Goal: Find specific page/section: Find specific page/section

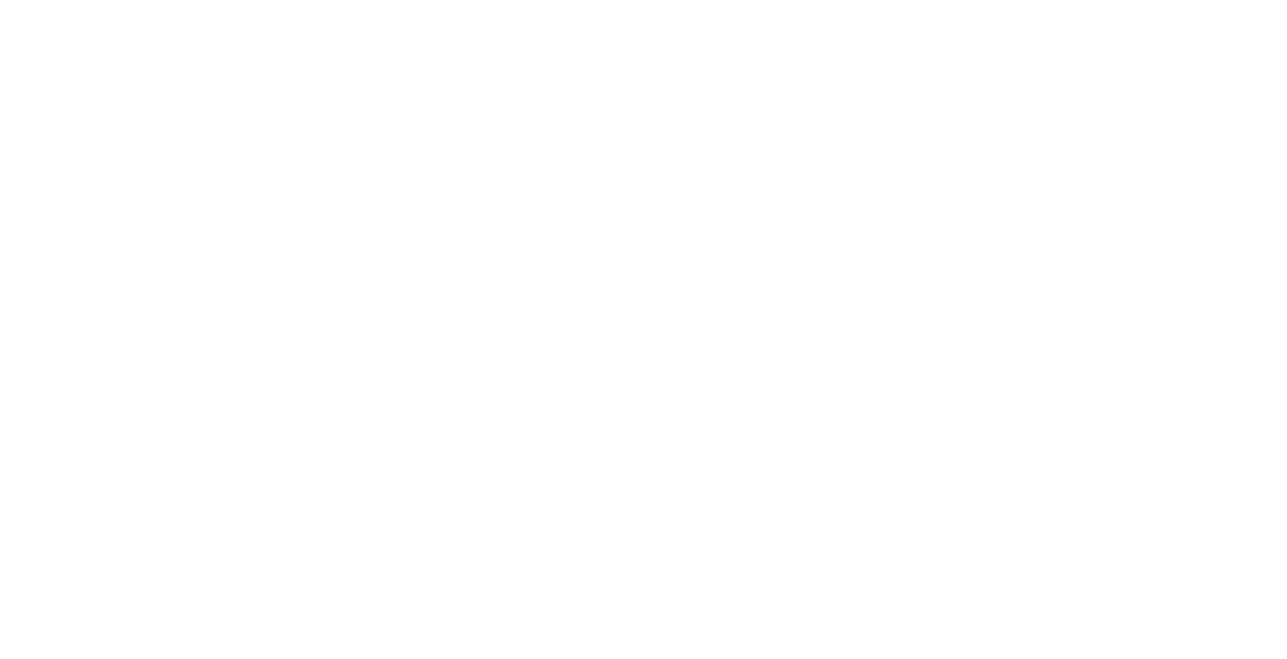
select select "not_cancelled"
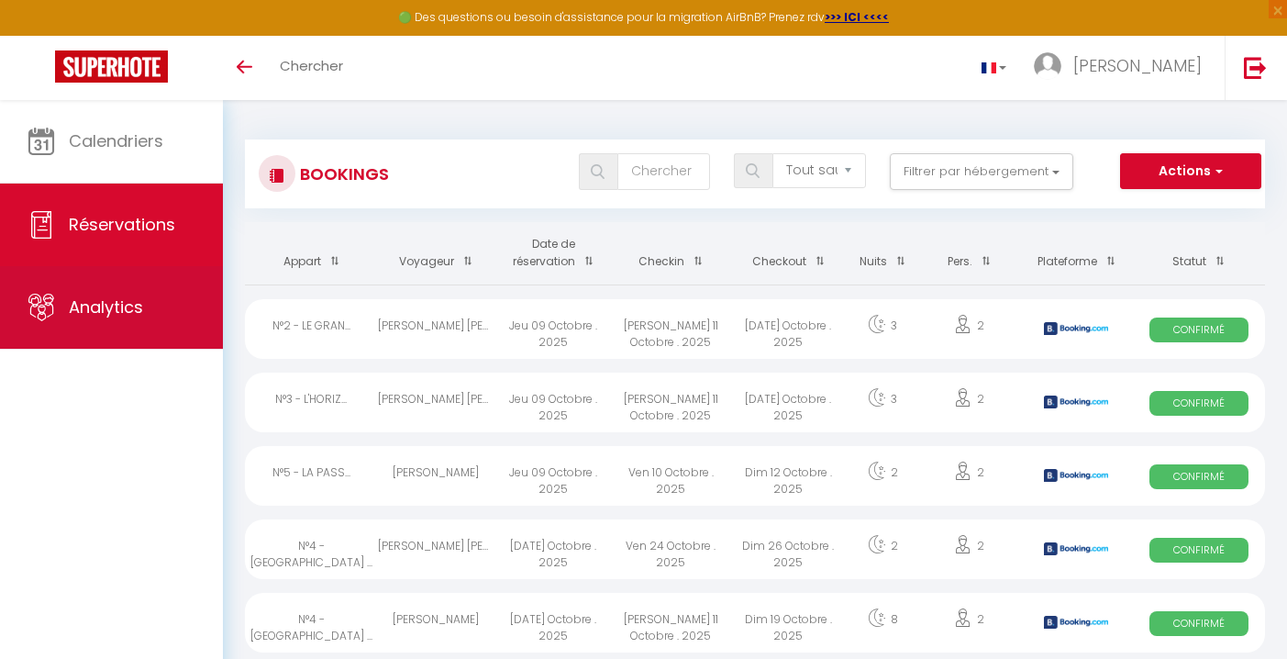
click at [149, 278] on link "Analytics" at bounding box center [111, 307] width 223 height 83
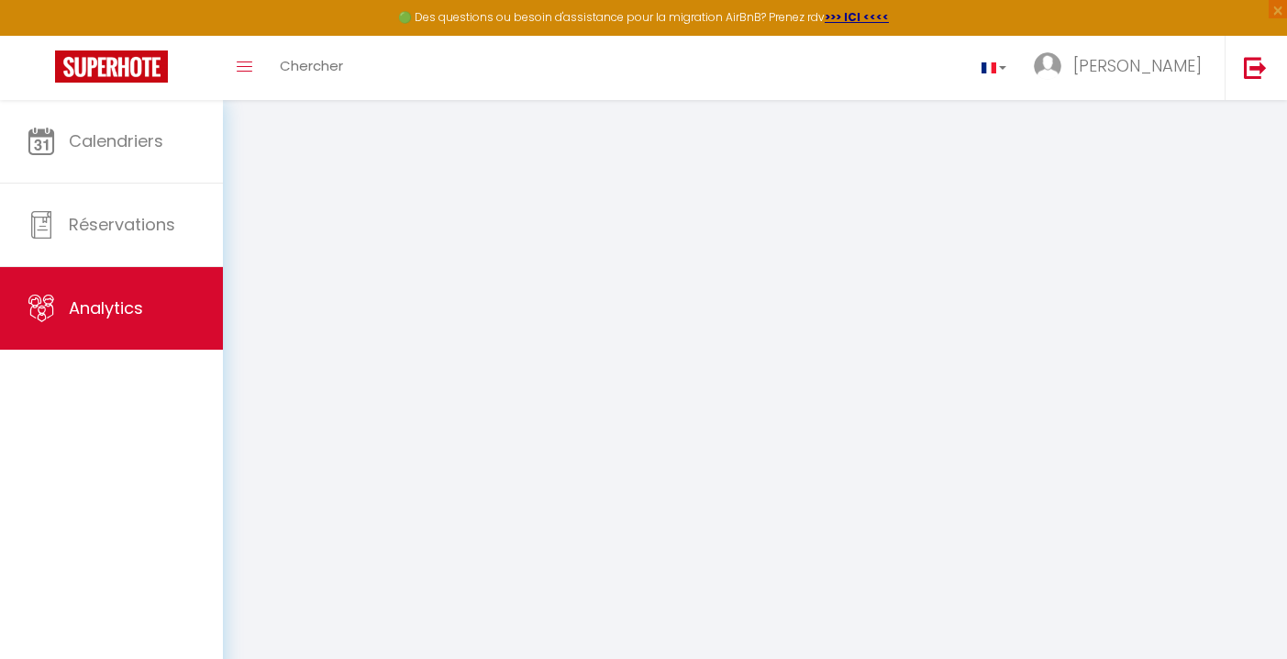
select select "2025"
select select "10"
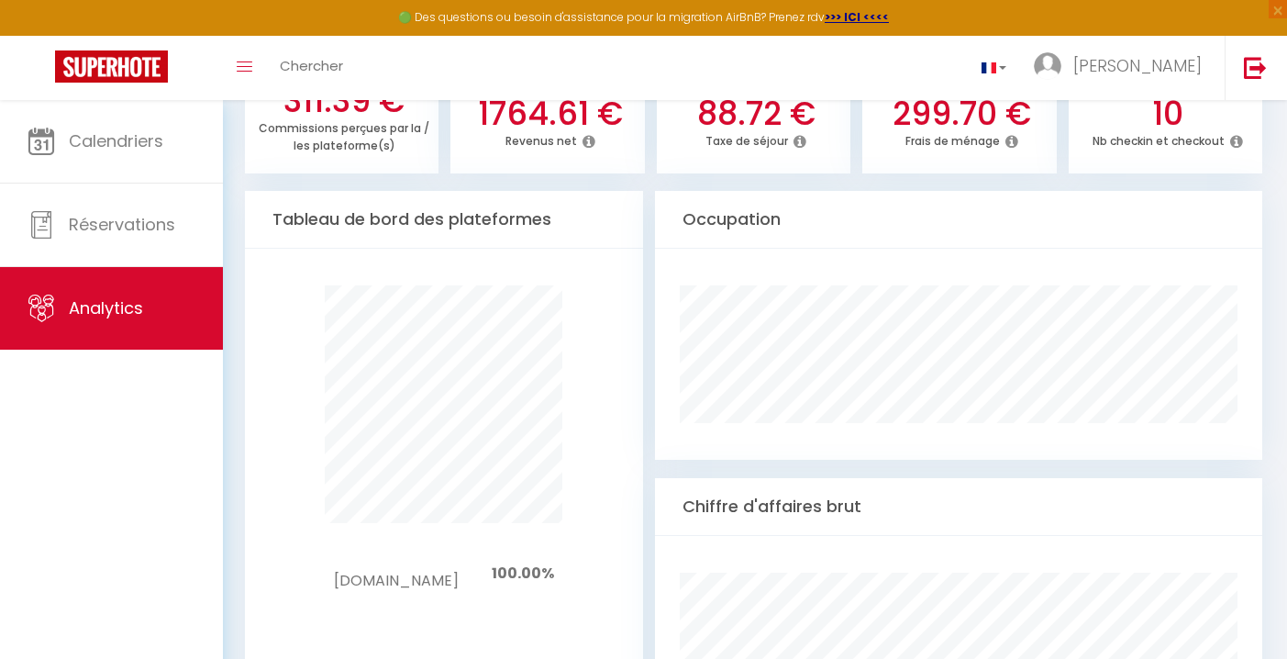
scroll to position [892, 0]
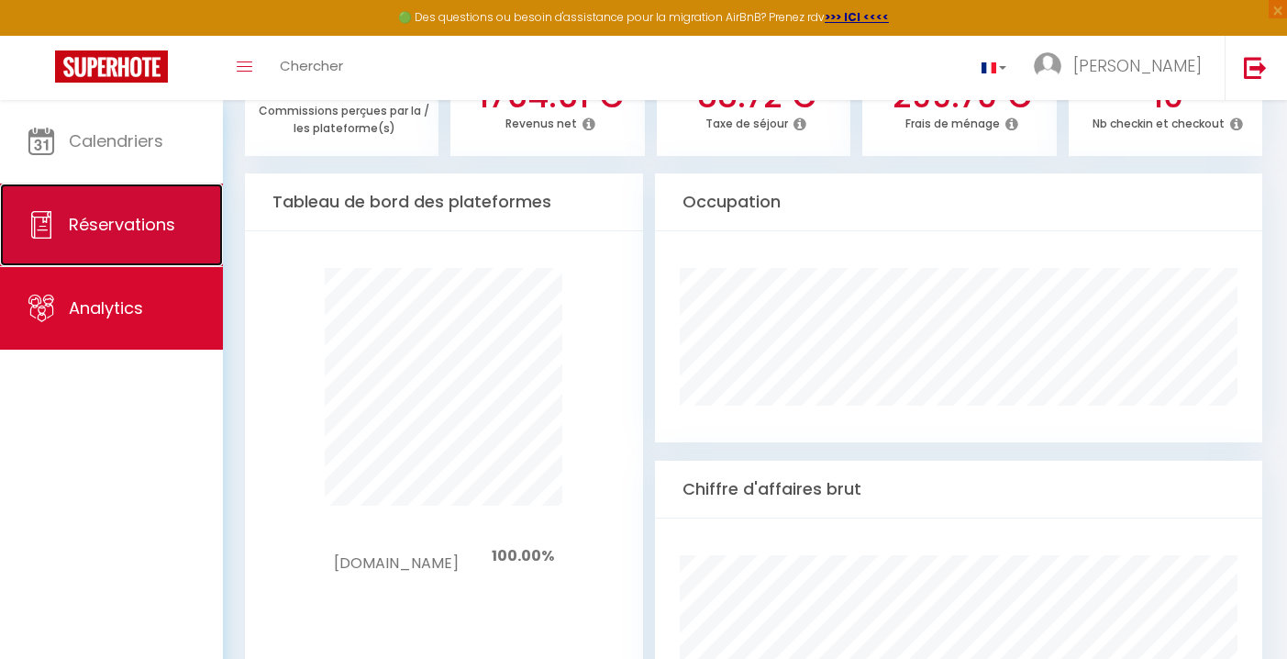
click at [157, 221] on span "Réservations" at bounding box center [122, 224] width 106 height 23
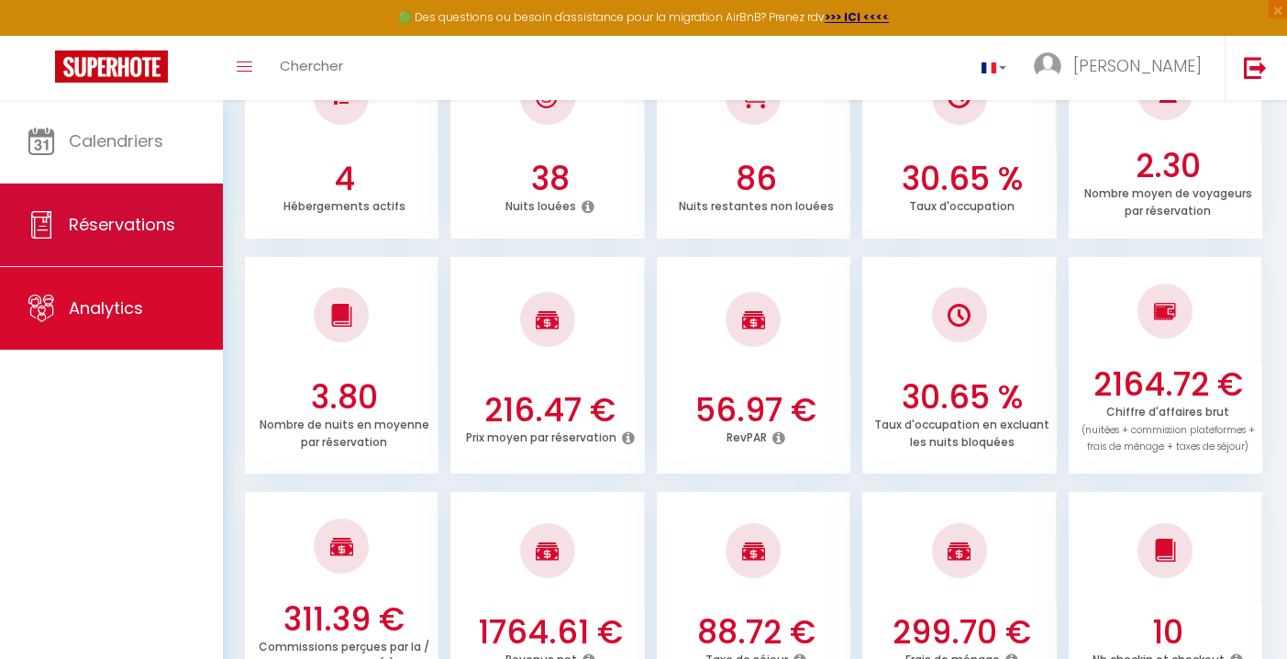
select select "not_cancelled"
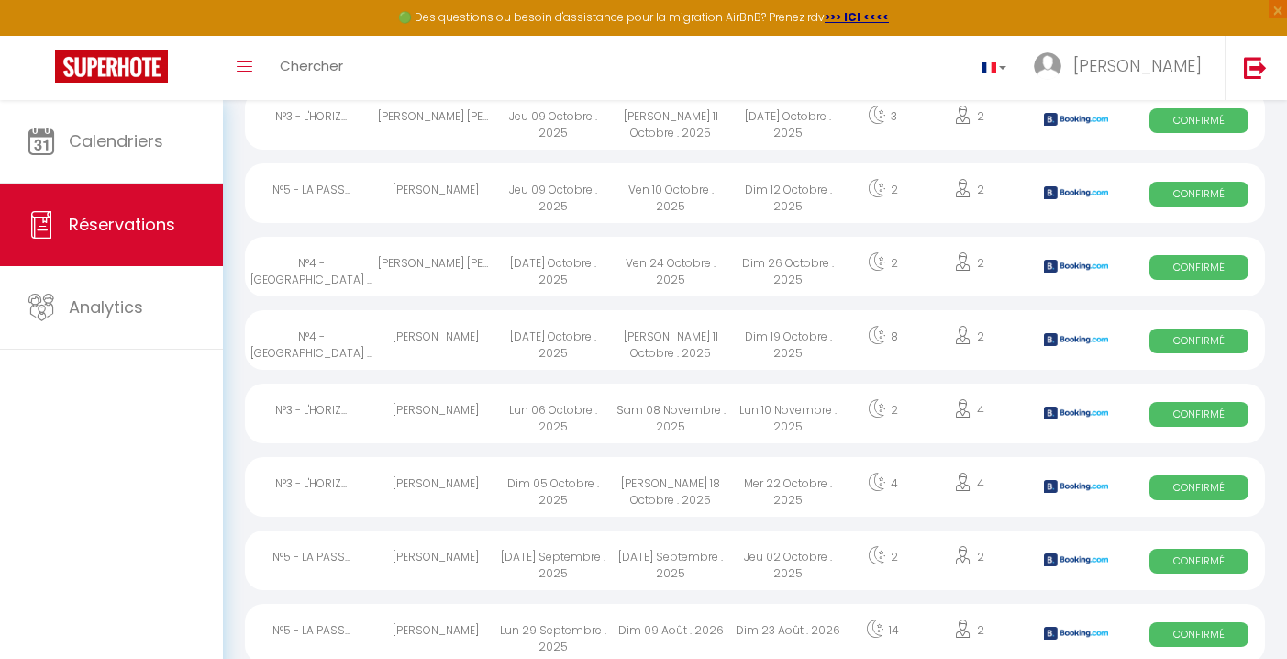
scroll to position [200, 0]
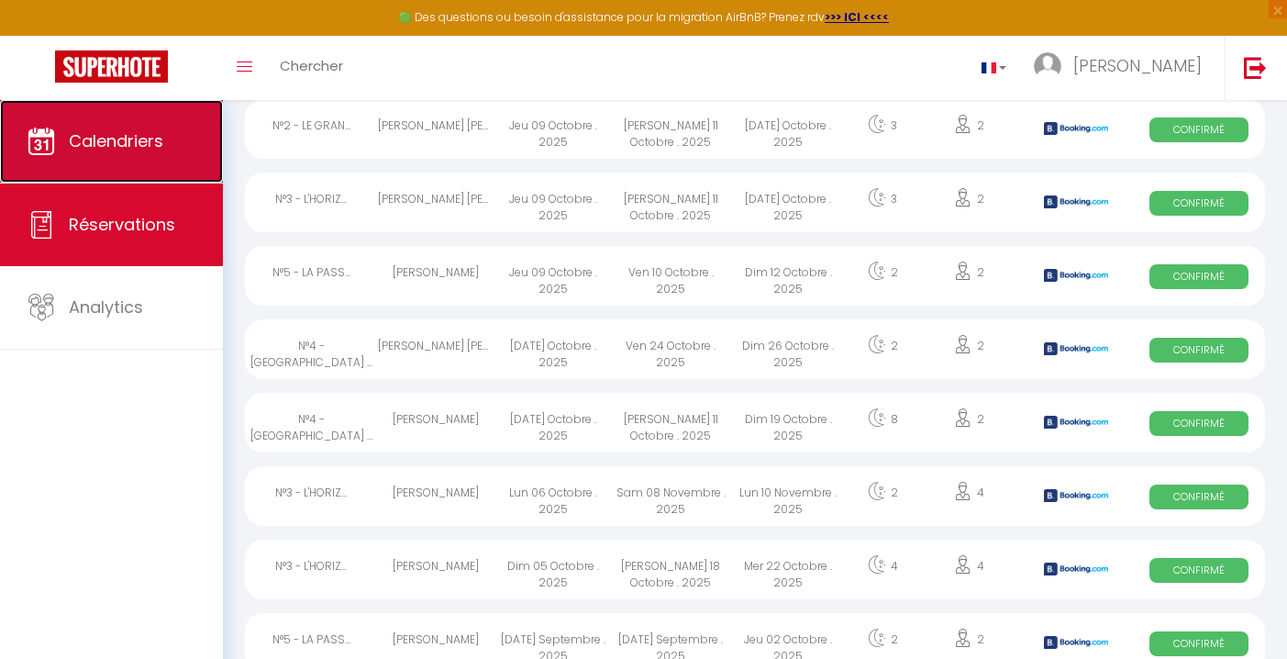
click at [155, 148] on span "Calendriers" at bounding box center [116, 140] width 94 height 23
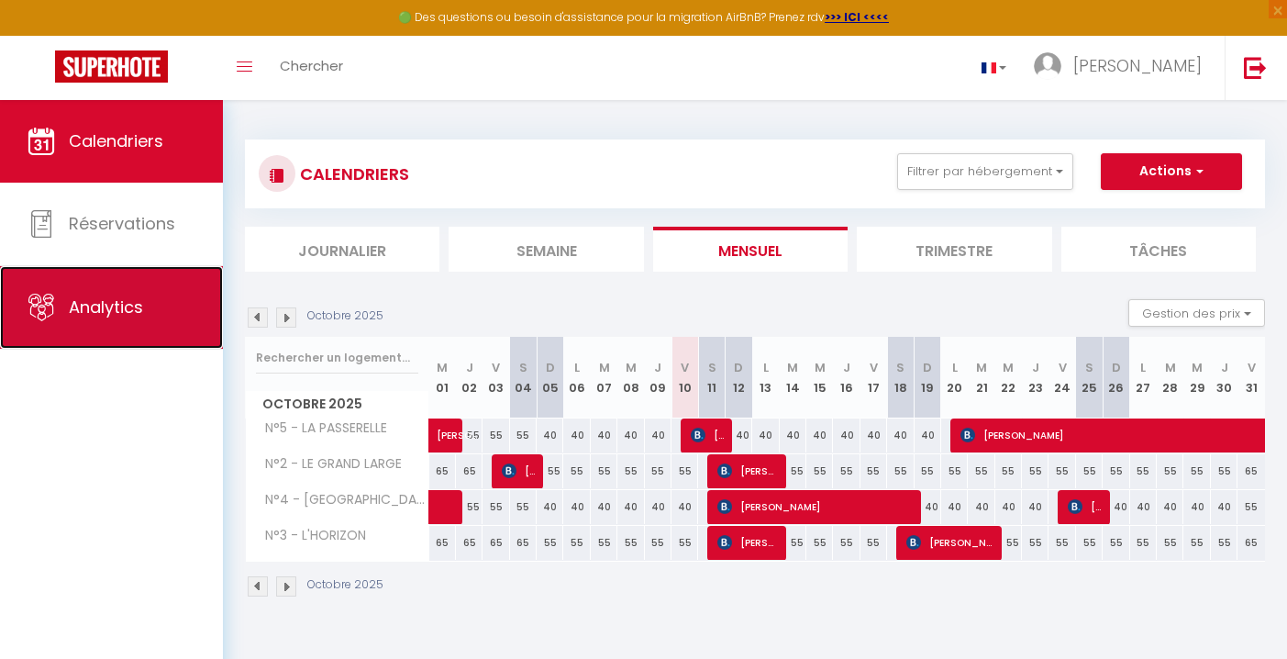
click at [177, 278] on link "Analytics" at bounding box center [111, 307] width 223 height 83
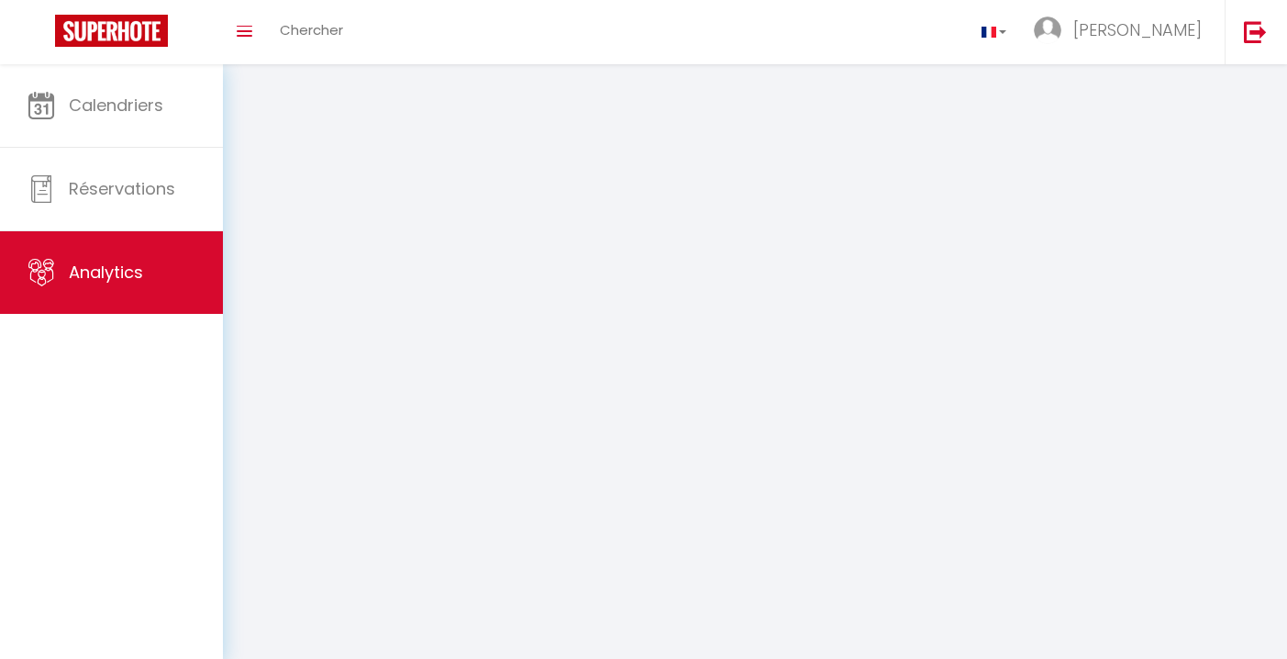
select select "2025"
select select "10"
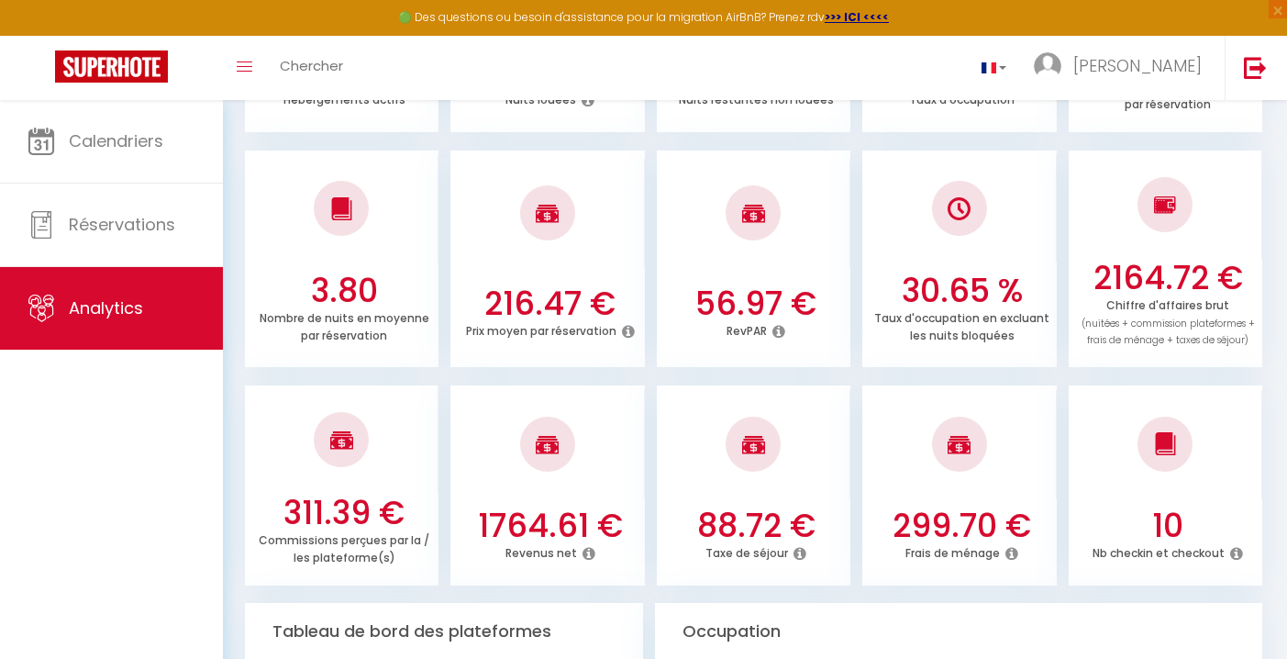
scroll to position [466, 0]
